Goal: Find specific page/section

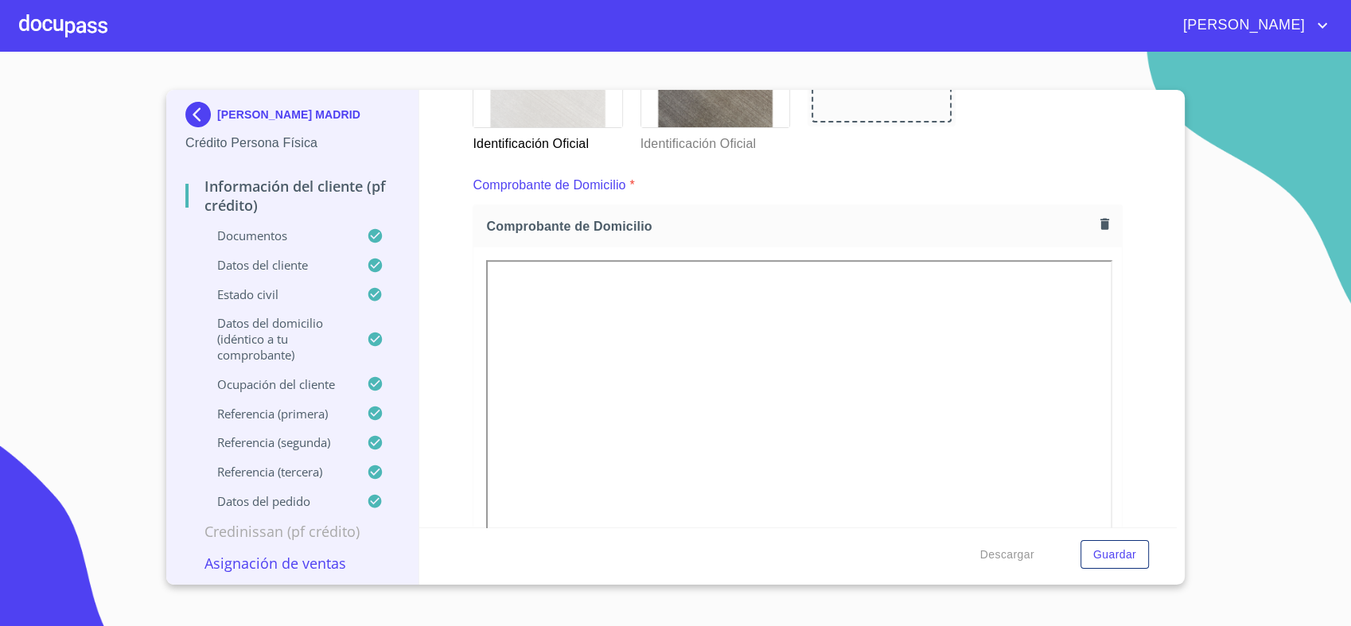
scroll to position [774, 0]
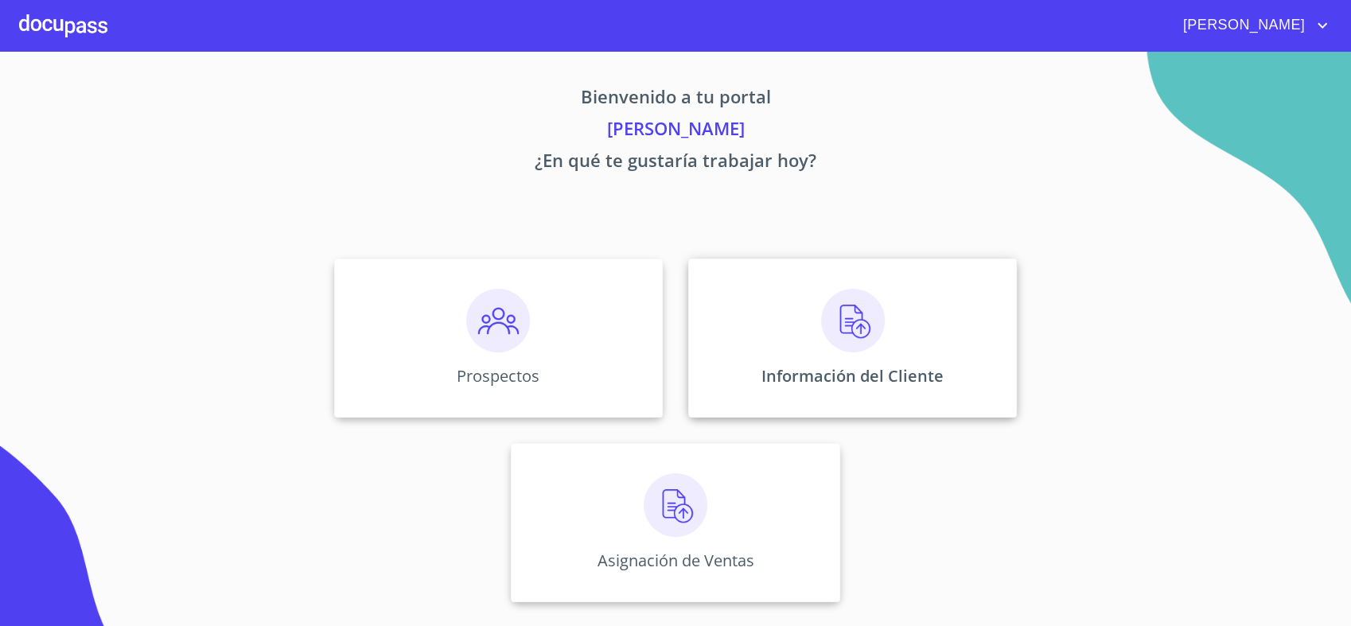
click at [826, 315] on img at bounding box center [853, 321] width 64 height 64
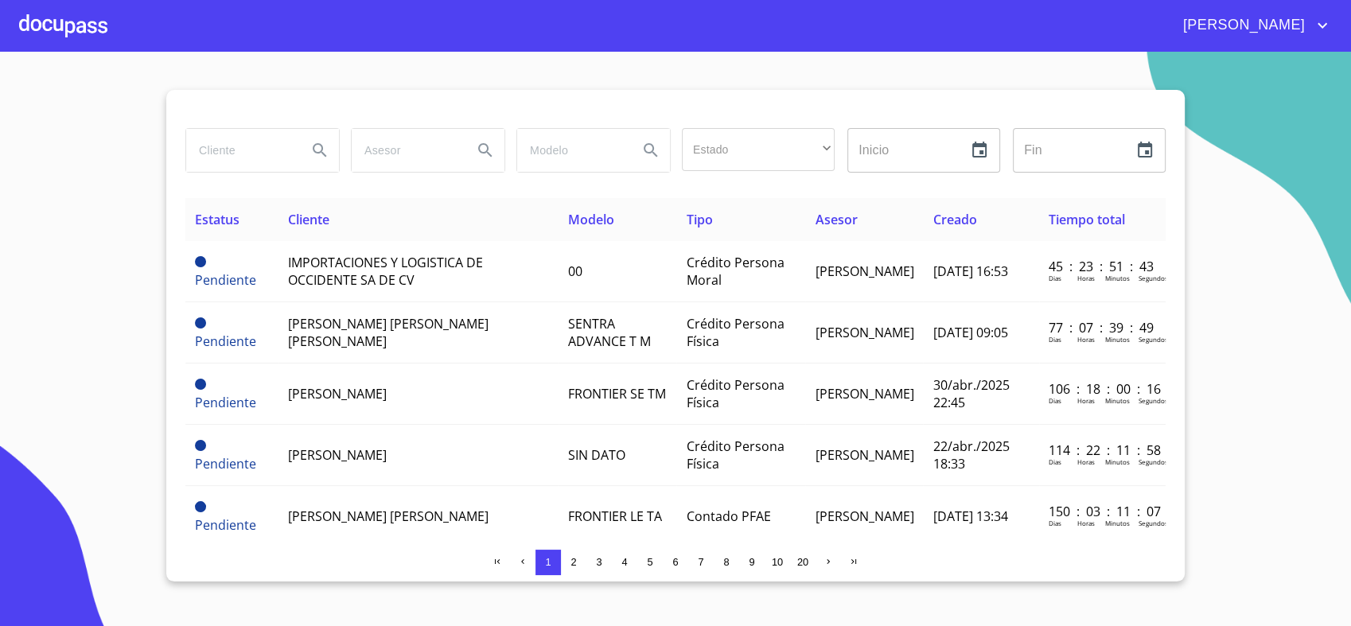
click at [246, 153] on input "search" at bounding box center [240, 150] width 108 height 43
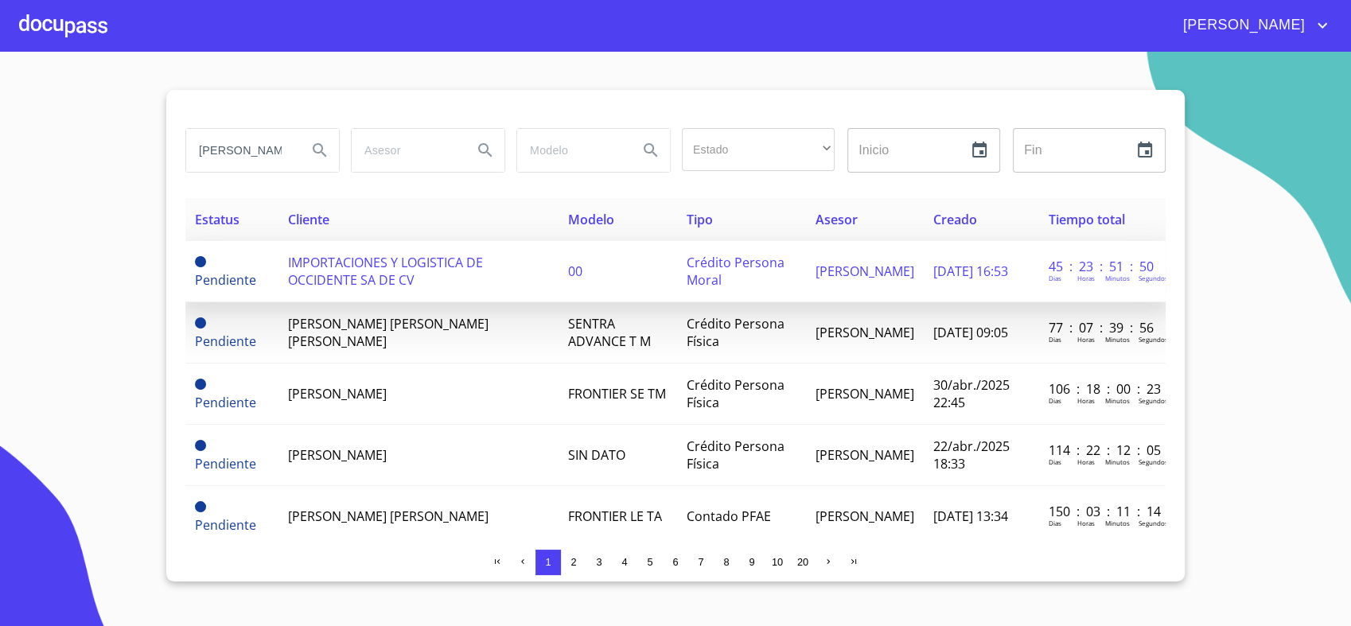
type input "karina madrid"
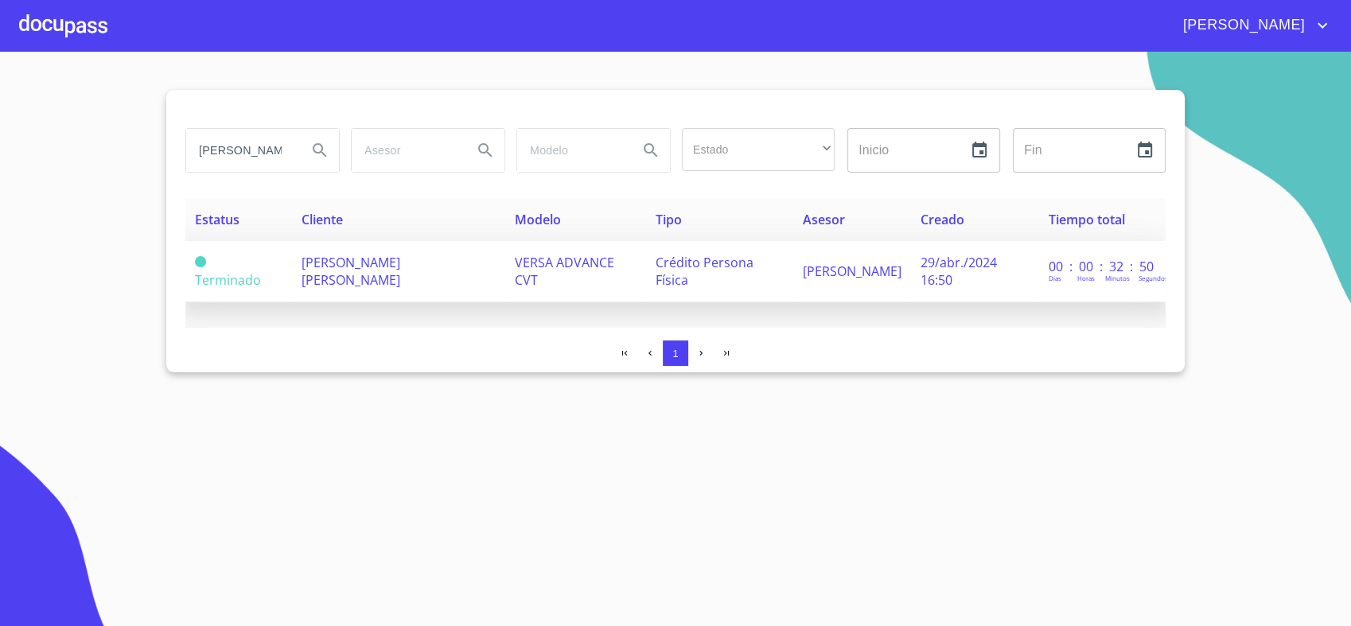
click at [364, 273] on span "KARINA MADRID AGUIAR" at bounding box center [351, 271] width 99 height 35
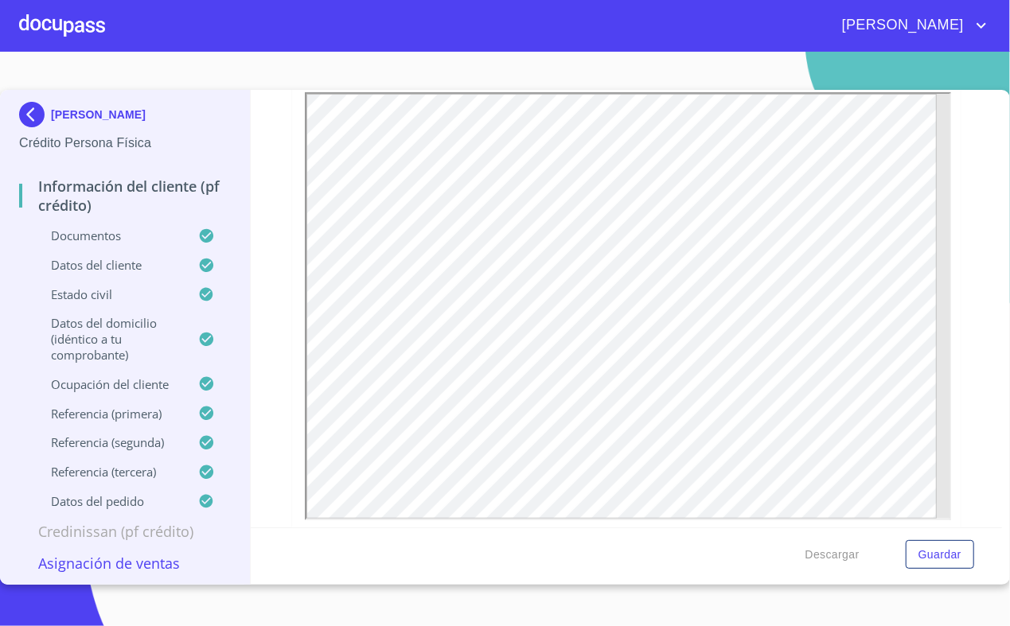
scroll to position [282, 0]
